Goal: Transaction & Acquisition: Purchase product/service

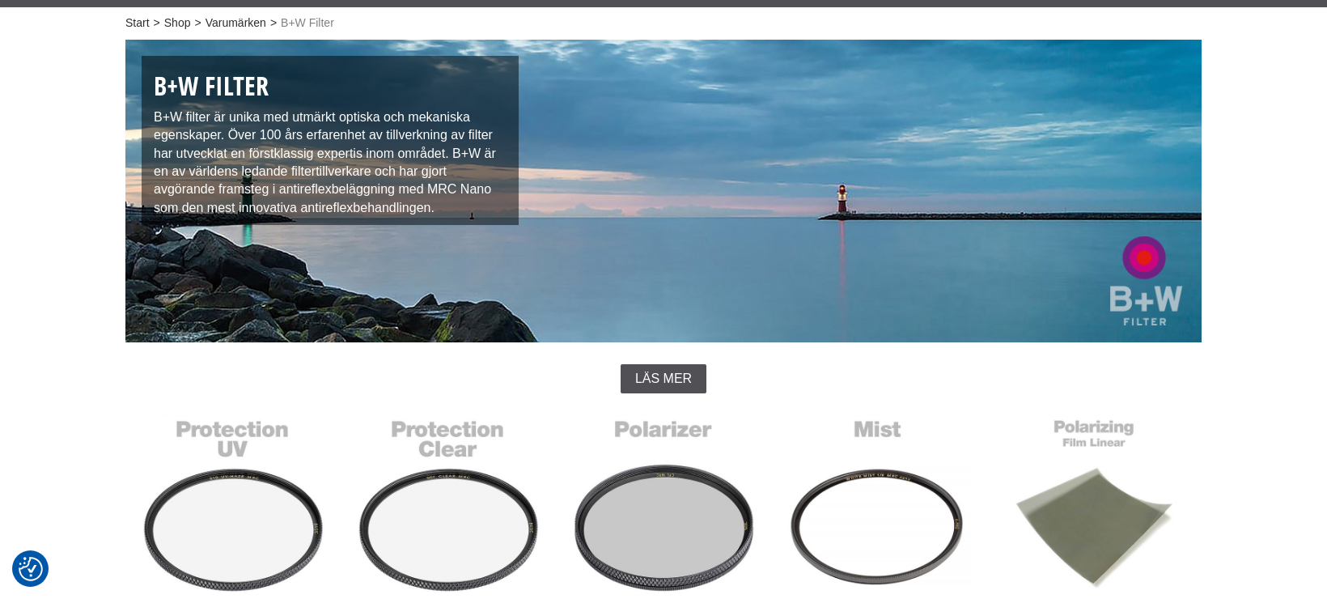
scroll to position [479, 0]
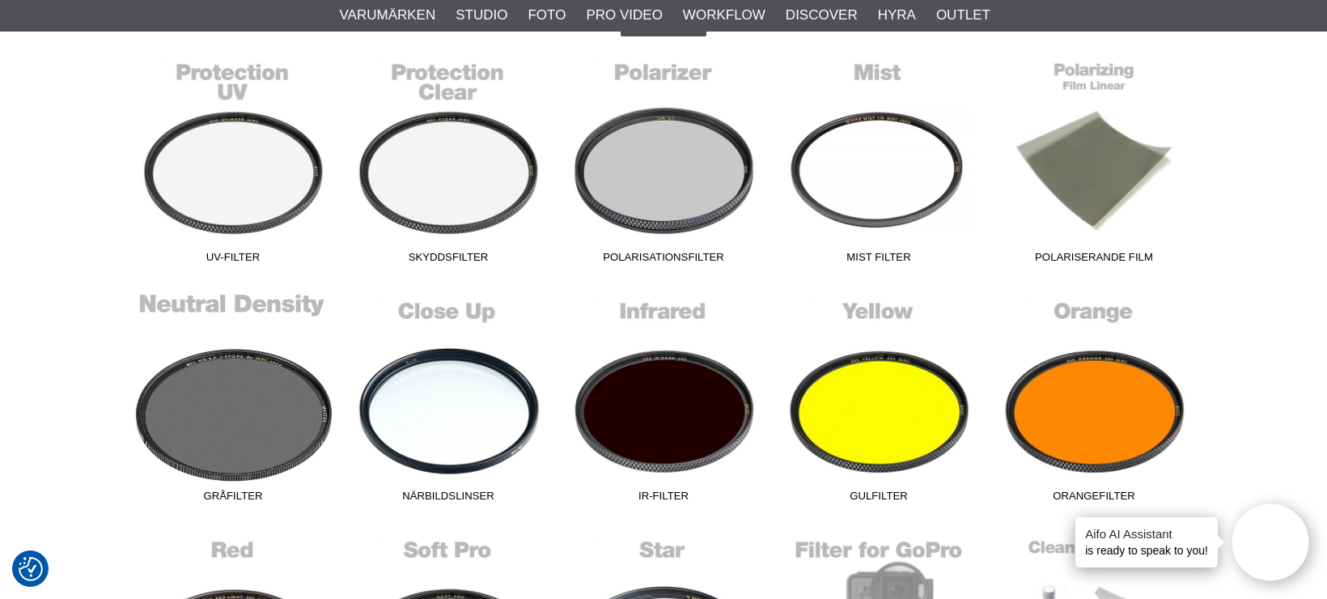
click at [225, 401] on link "Gråfilter" at bounding box center [232, 400] width 215 height 219
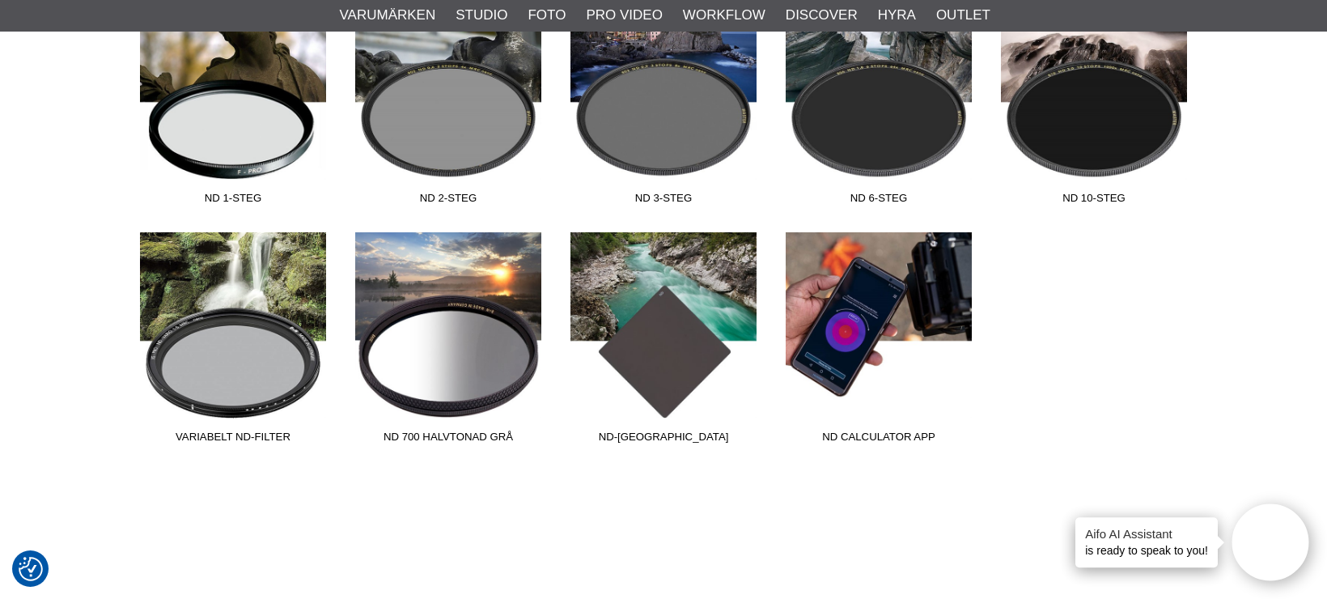
scroll to position [586, 0]
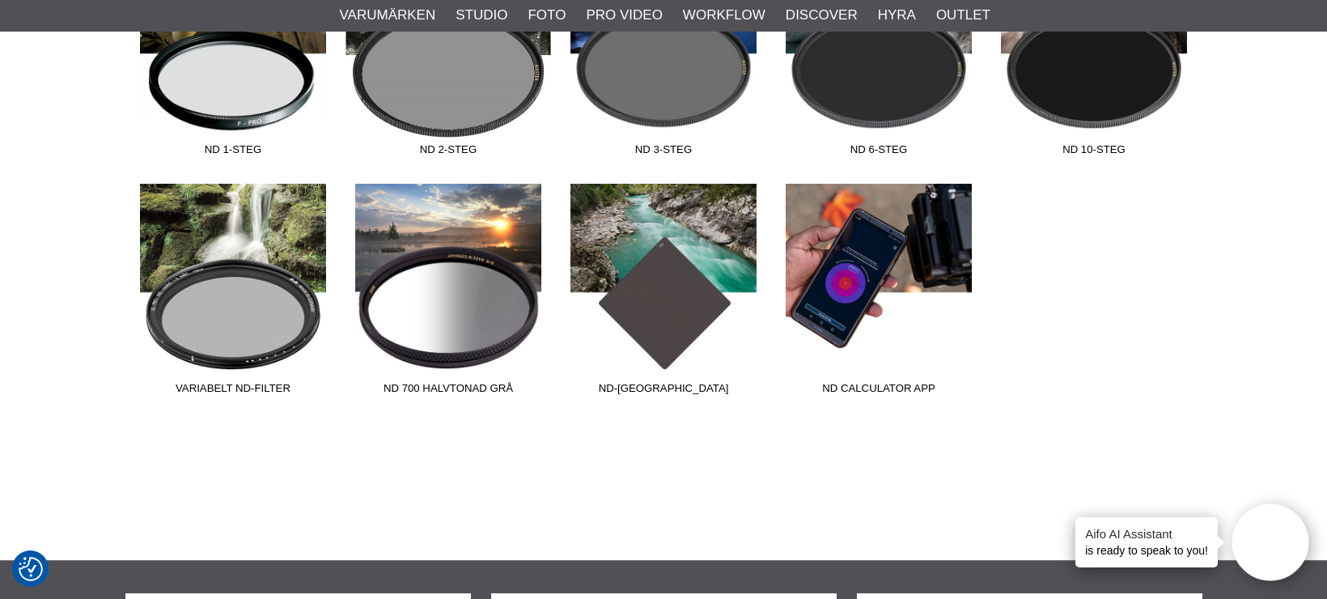
click at [465, 116] on link "ND 2-steg" at bounding box center [448, 54] width 215 height 219
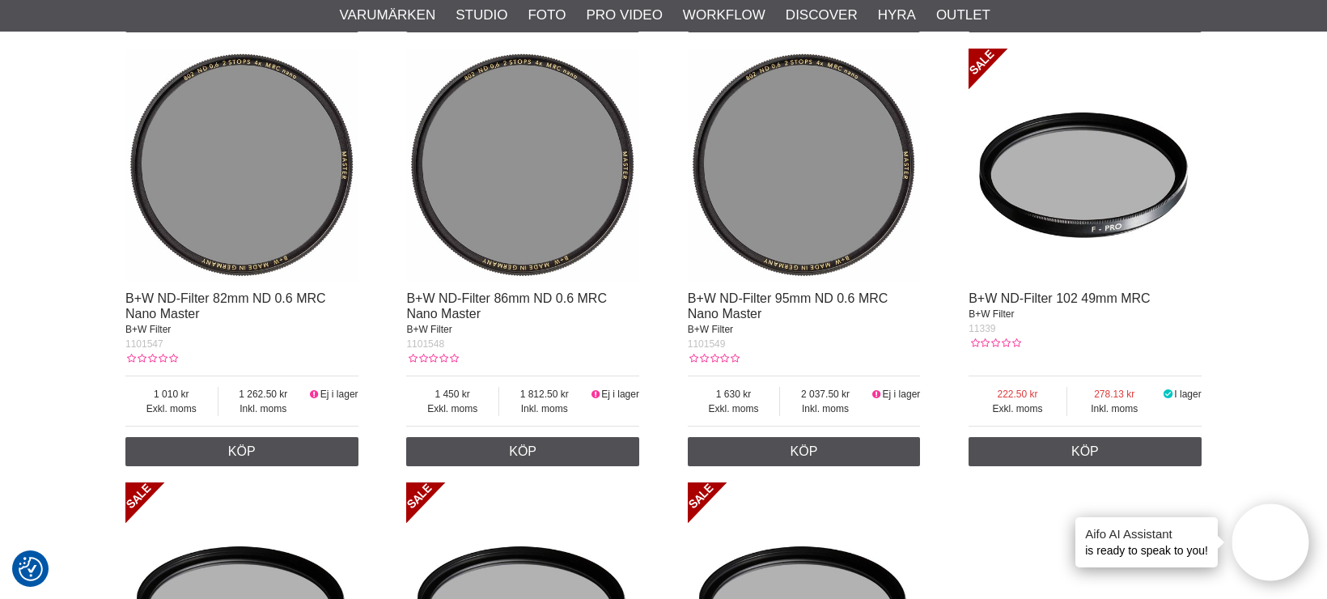
scroll to position [2359, 0]
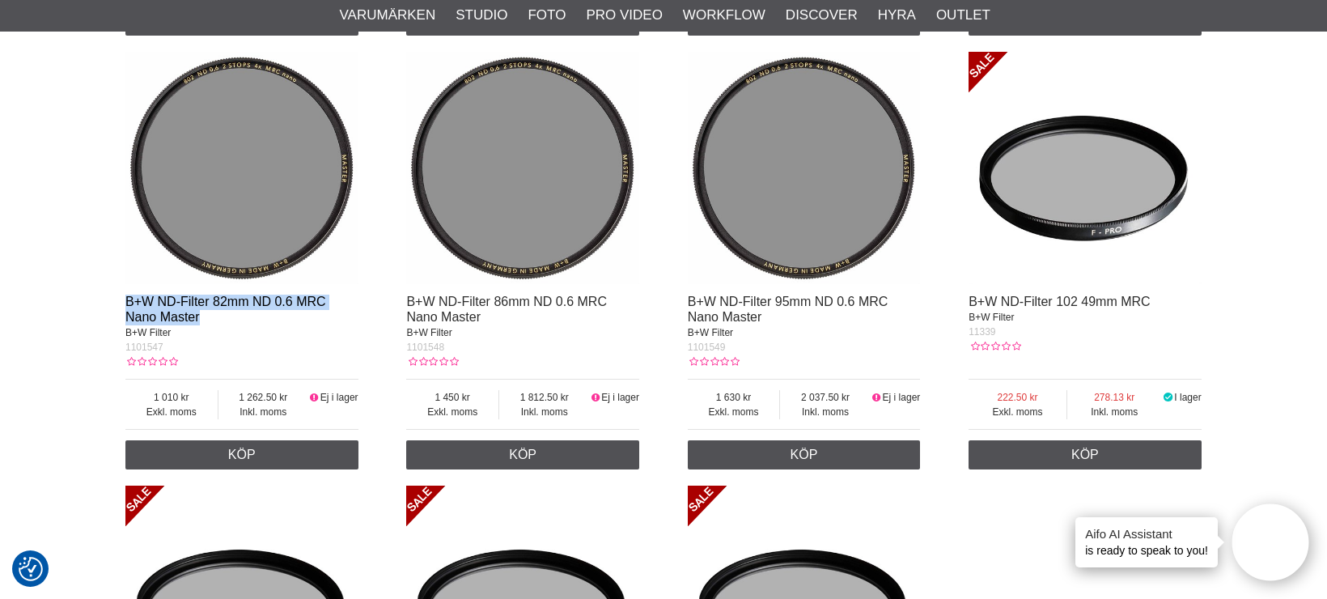
drag, startPoint x: 214, startPoint y: 322, endPoint x: 125, endPoint y: 304, distance: 90.2
click at [125, 304] on div "B+W ND-Filter 82mm ND 0.6 MRC Nano Master B+W Filter" at bounding box center [241, 317] width 233 height 45
copy link "B+W ND-Filter 82mm ND 0.6 MRC Nano Master"
